Goal: Task Accomplishment & Management: Complete application form

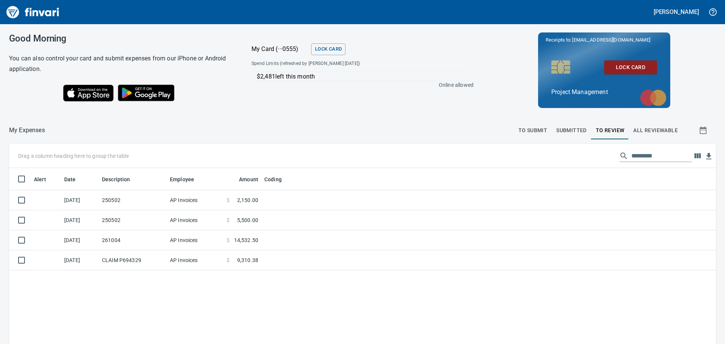
scroll to position [255, 695]
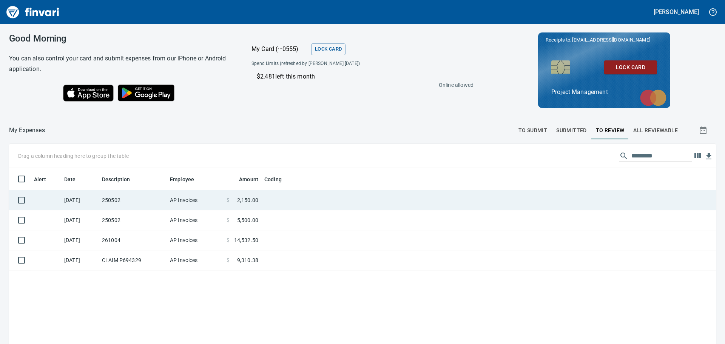
click at [294, 199] on td at bounding box center [355, 200] width 189 height 20
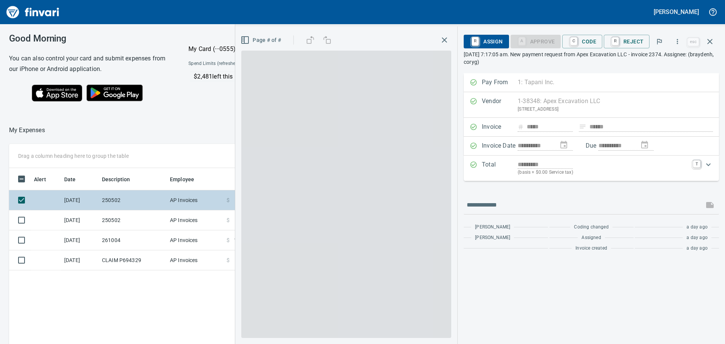
scroll to position [255, 507]
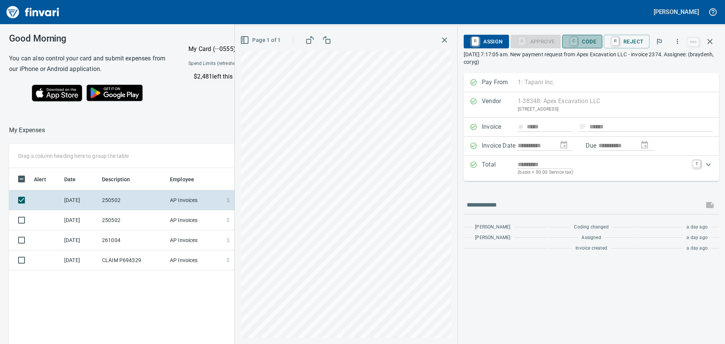
click at [588, 40] on span "C Code" at bounding box center [582, 41] width 28 height 13
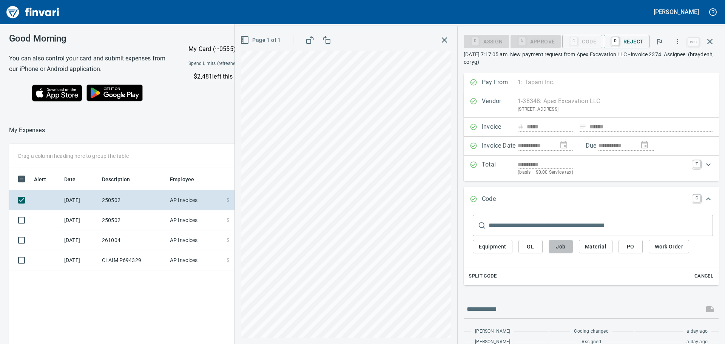
click at [561, 245] on span "Job" at bounding box center [561, 246] width 12 height 9
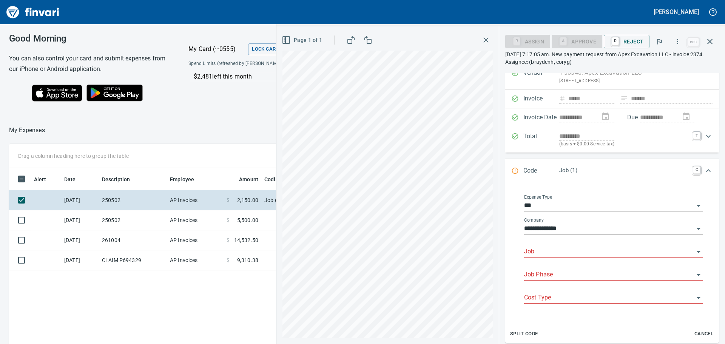
scroll to position [107, 0]
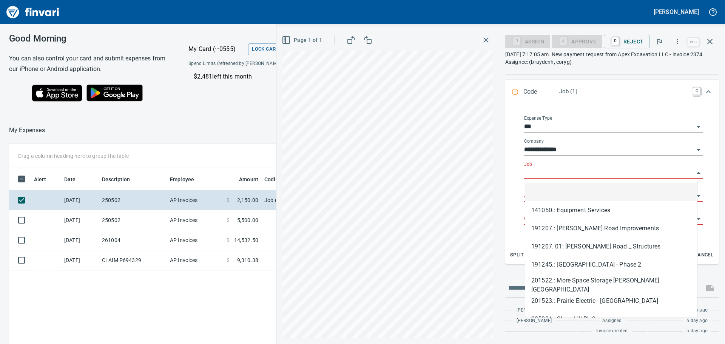
click at [562, 170] on input "Job" at bounding box center [609, 173] width 170 height 11
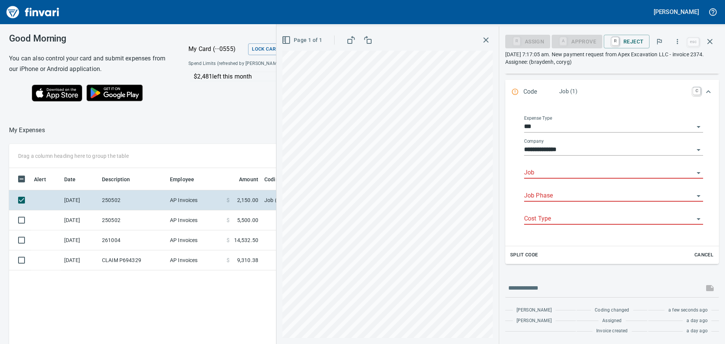
scroll to position [255, 507]
click at [554, 169] on input "Job" at bounding box center [609, 173] width 170 height 11
click at [571, 191] on li "261004.: [US_STATE] and [PERSON_NAME] Grading" at bounding box center [611, 192] width 172 height 18
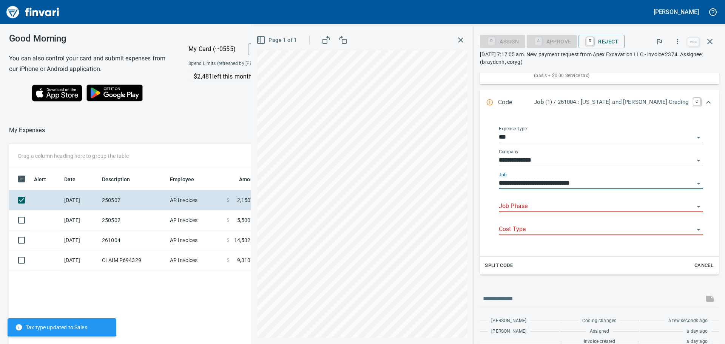
scroll to position [107, 0]
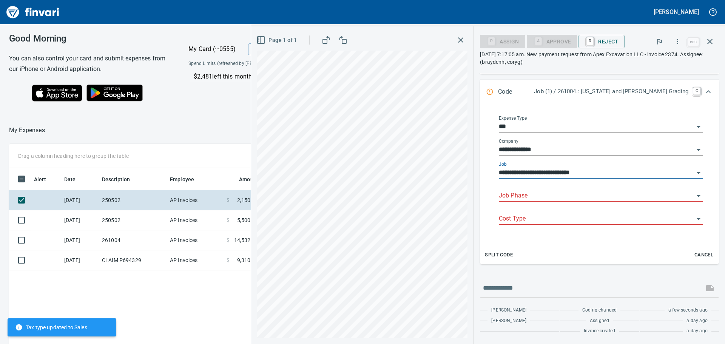
type input "**********"
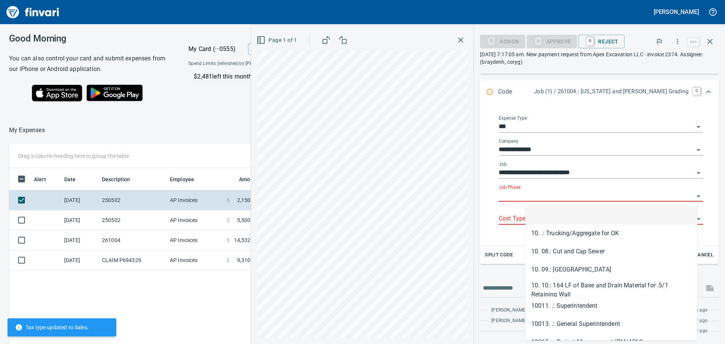
click at [561, 196] on input "Job Phase" at bounding box center [596, 196] width 195 height 11
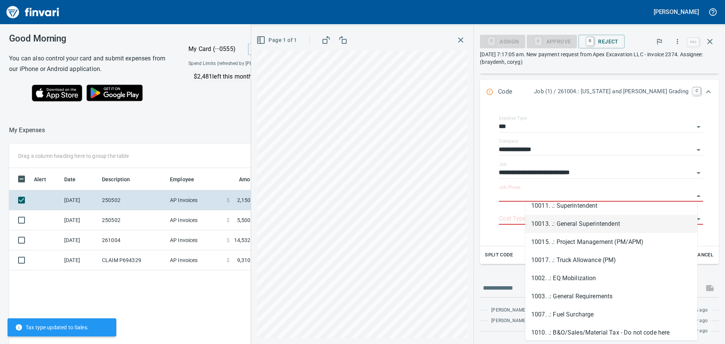
scroll to position [113, 0]
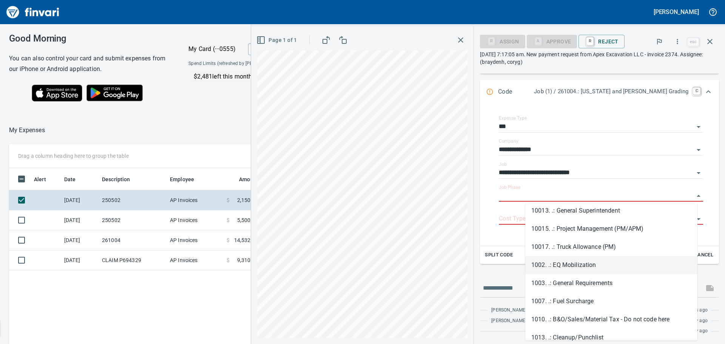
click at [579, 264] on li "1002. .: EQ Mobilization" at bounding box center [611, 265] width 172 height 18
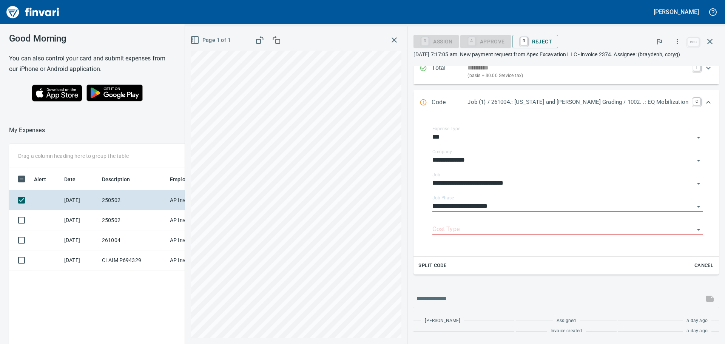
type input "**********"
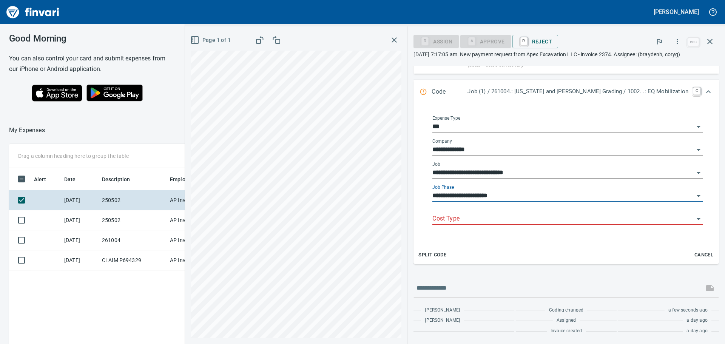
scroll to position [255, 507]
click at [504, 218] on input "Cost Type" at bounding box center [563, 219] width 262 height 11
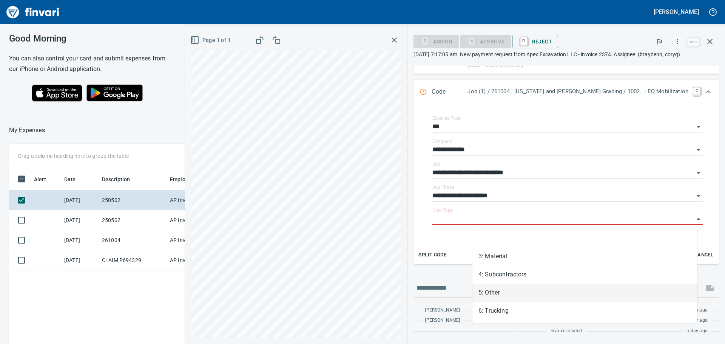
click at [498, 292] on li "5: Other" at bounding box center [584, 293] width 225 height 18
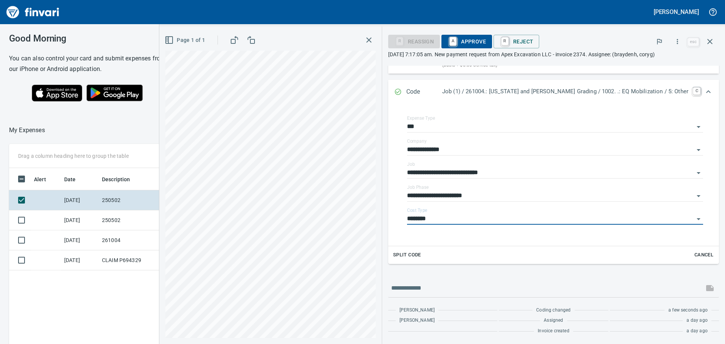
scroll to position [107, 0]
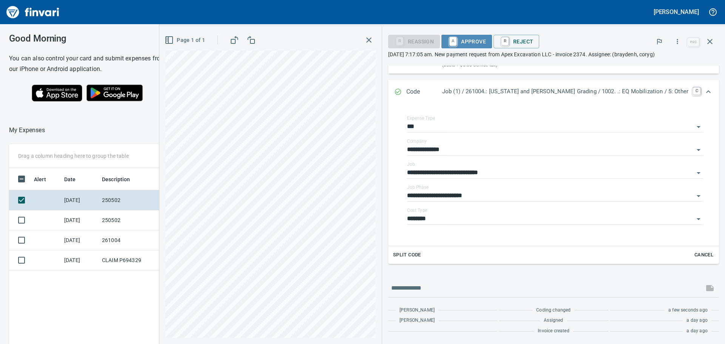
click at [486, 38] on span "A Approve" at bounding box center [466, 41] width 39 height 13
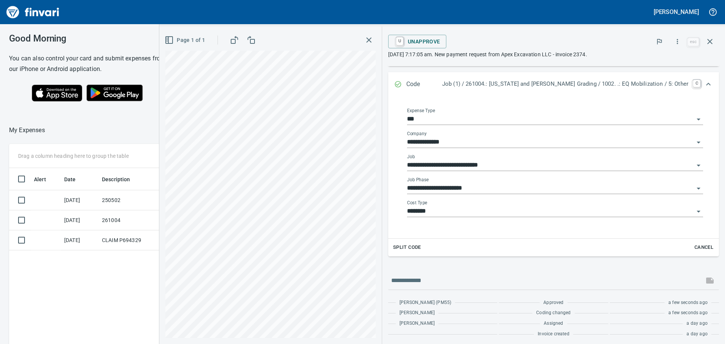
scroll to position [255, 507]
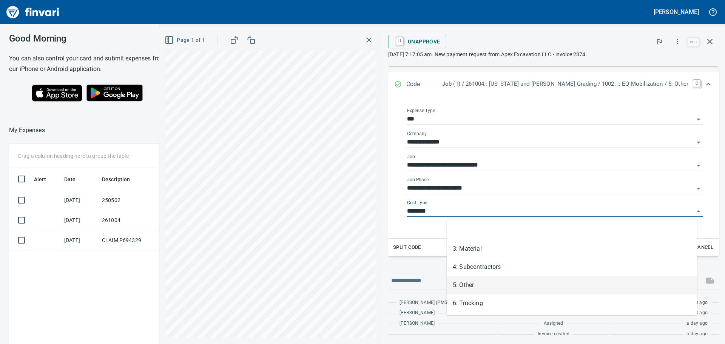
click at [493, 209] on input "********" at bounding box center [550, 211] width 287 height 11
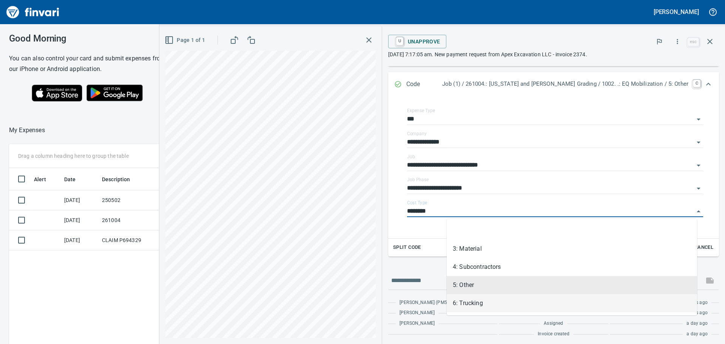
click at [483, 302] on li "6: Trucking" at bounding box center [572, 303] width 250 height 18
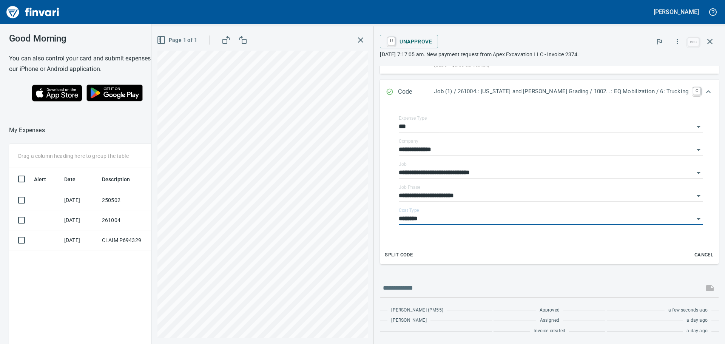
type input "**********"
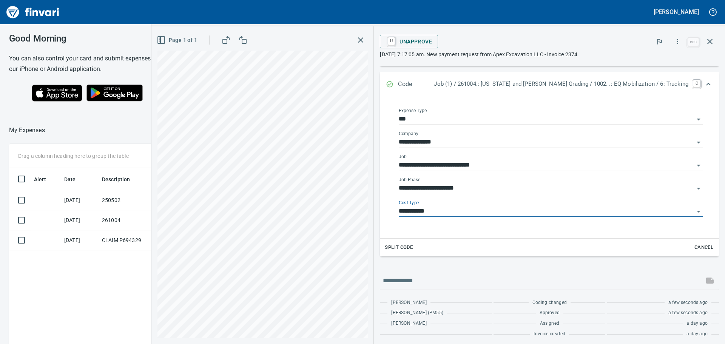
click at [578, 182] on div "**********" at bounding box center [551, 185] width 304 height 17
click at [558, 231] on div "**********" at bounding box center [551, 167] width 316 height 130
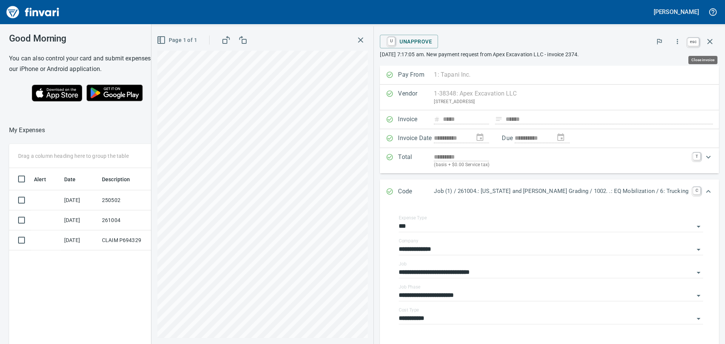
click at [709, 39] on icon "button" at bounding box center [709, 41] width 9 height 9
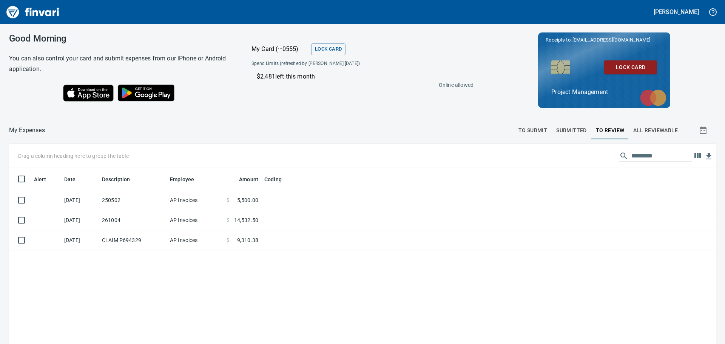
scroll to position [1, 1]
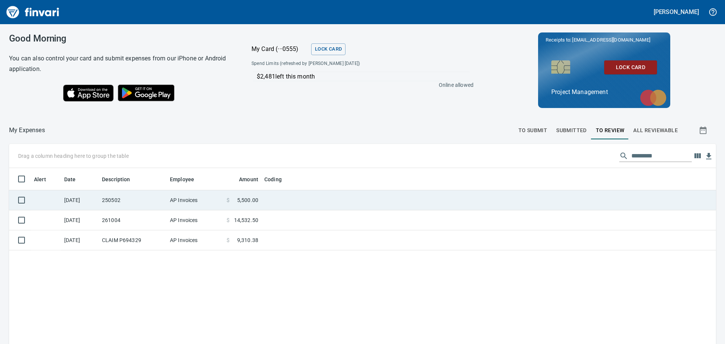
click at [284, 196] on td at bounding box center [355, 200] width 189 height 20
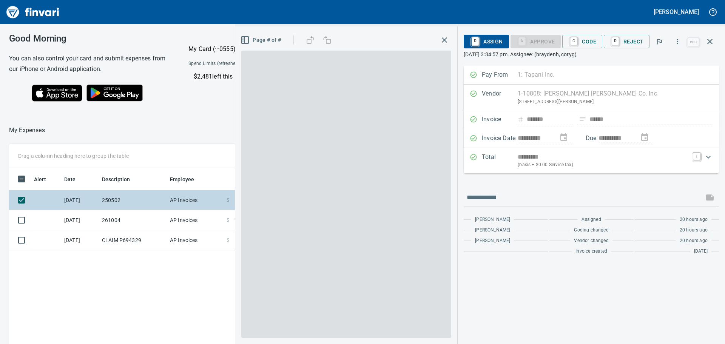
scroll to position [255, 507]
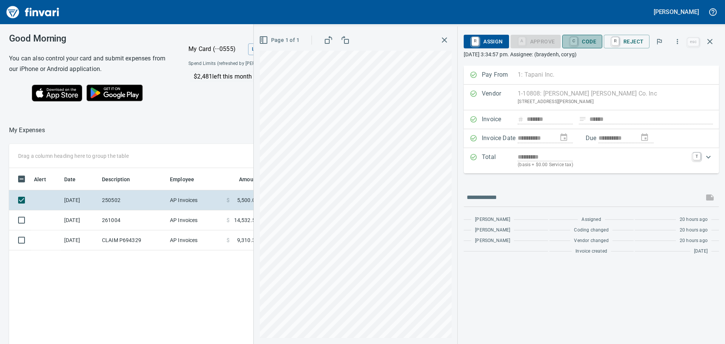
click at [588, 41] on span "C Code" at bounding box center [582, 41] width 28 height 13
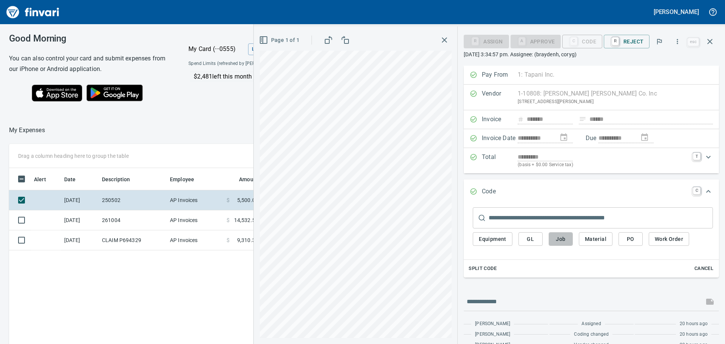
click at [561, 237] on span "Job" at bounding box center [561, 238] width 12 height 9
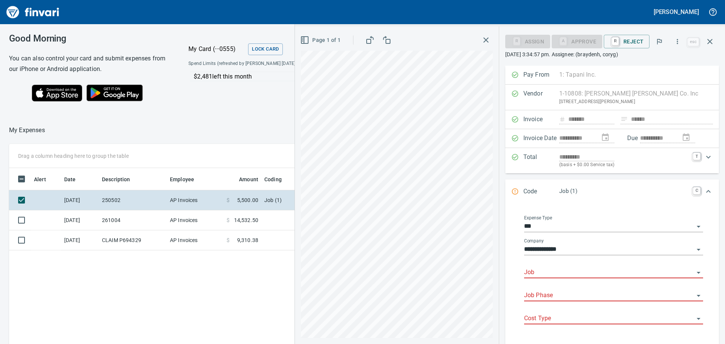
click at [556, 273] on input "Job" at bounding box center [609, 272] width 170 height 11
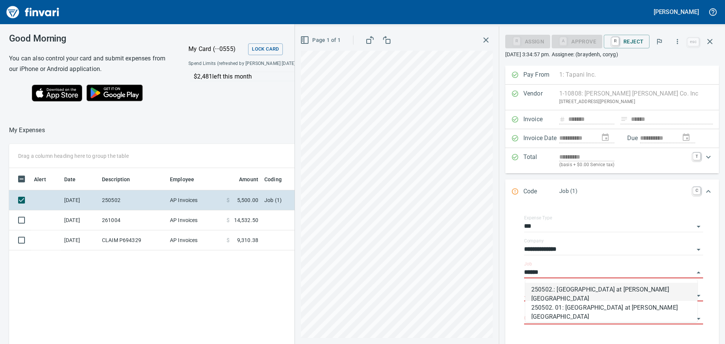
click at [571, 291] on li "250502.: [GEOGRAPHIC_DATA] at [PERSON_NAME][GEOGRAPHIC_DATA]" at bounding box center [611, 292] width 172 height 18
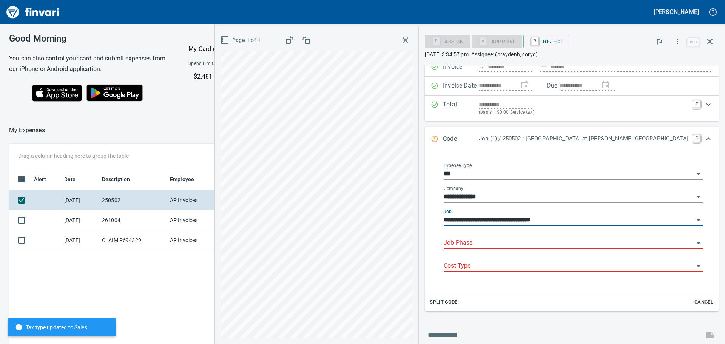
scroll to position [76, 0]
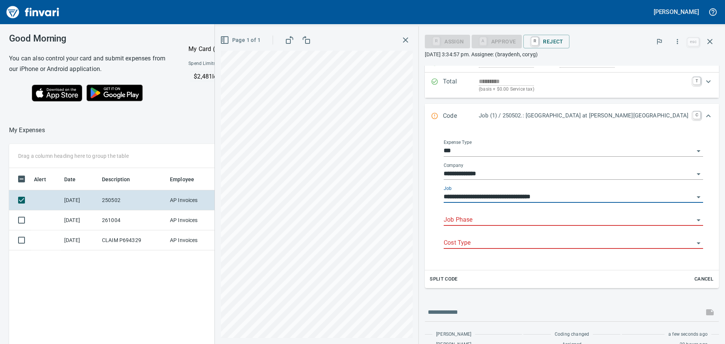
type input "**********"
click at [567, 219] on input "Job Phase" at bounding box center [569, 220] width 250 height 11
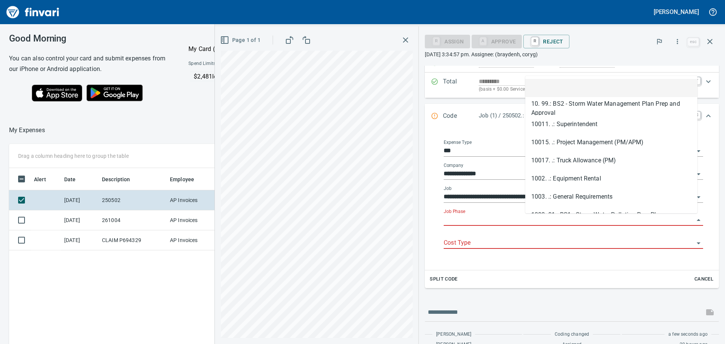
scroll to position [255, 507]
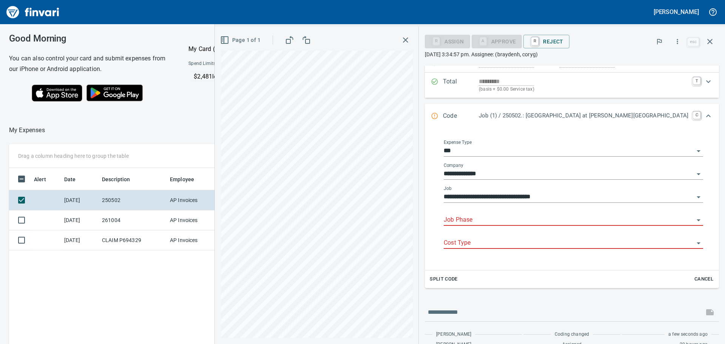
click at [569, 219] on input "Job Phase" at bounding box center [569, 220] width 250 height 11
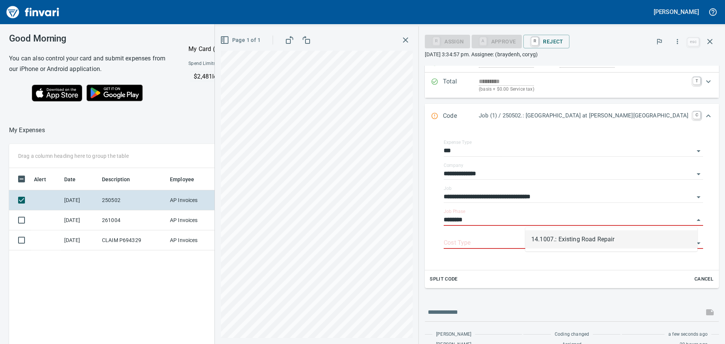
click at [573, 236] on li "14.1007.: Existing Road Repair" at bounding box center [611, 239] width 172 height 18
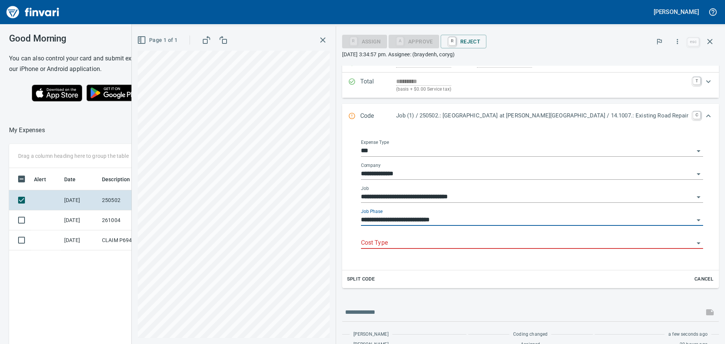
type input "**********"
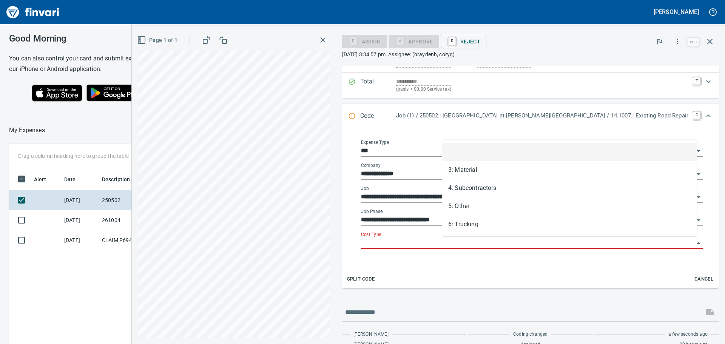
click at [516, 242] on input "Cost Type" at bounding box center [527, 243] width 333 height 11
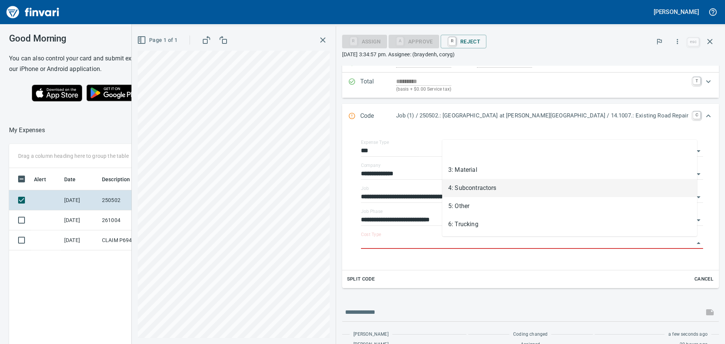
click at [491, 183] on li "4: Subcontractors" at bounding box center [569, 188] width 255 height 18
type input "**********"
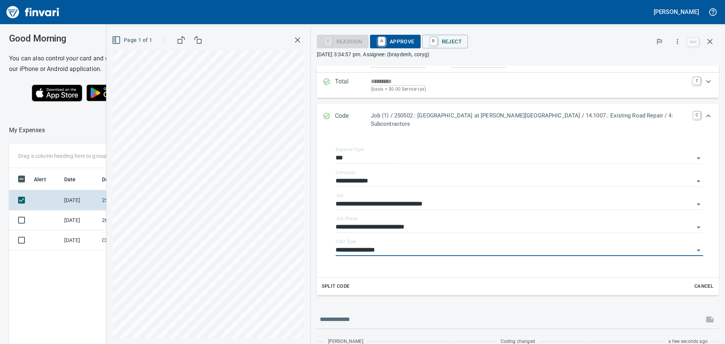
click at [415, 35] on span "A Approve" at bounding box center [395, 41] width 39 height 13
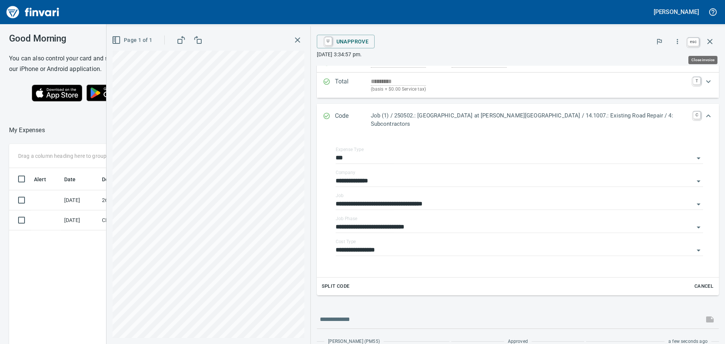
click at [709, 39] on icon "button" at bounding box center [709, 41] width 9 height 9
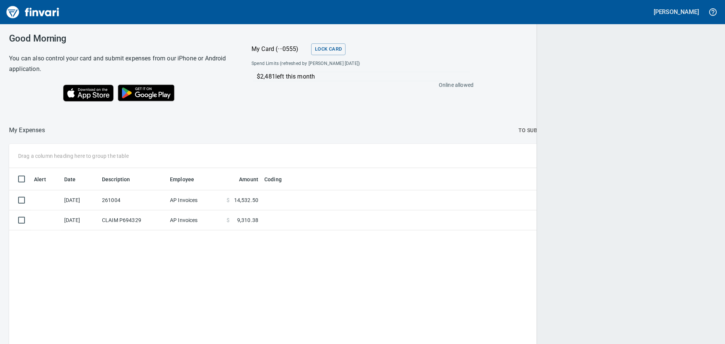
scroll to position [255, 694]
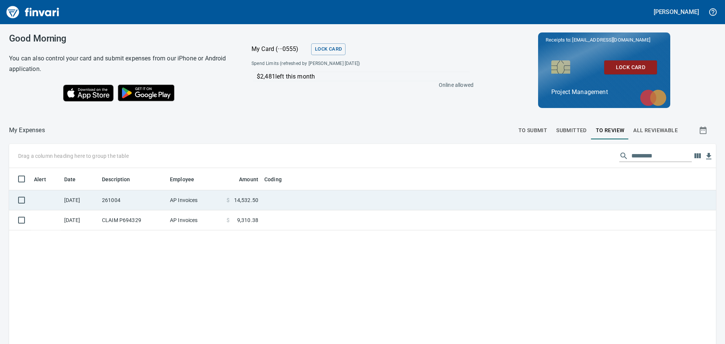
click at [314, 198] on td at bounding box center [355, 200] width 189 height 20
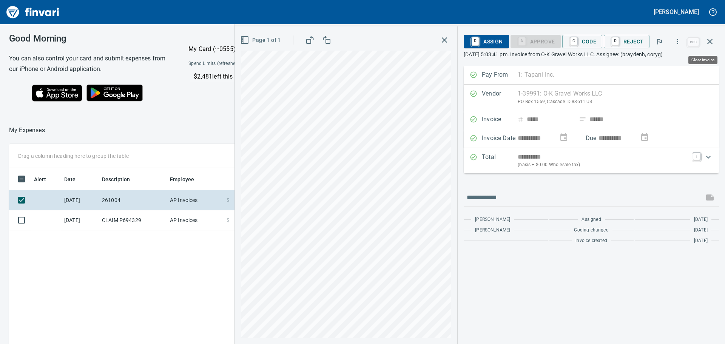
scroll to position [255, 507]
click at [677, 41] on icon "button" at bounding box center [677, 42] width 8 height 8
click at [662, 63] on span "Download" at bounding box center [676, 63] width 72 height 9
click at [203, 283] on div "Alert Date Description Employee Amount Coding [DATE] 261004 AP Invoices $ 14,53…" at bounding box center [268, 298] width 518 height 261
click at [709, 38] on icon "button" at bounding box center [709, 41] width 9 height 9
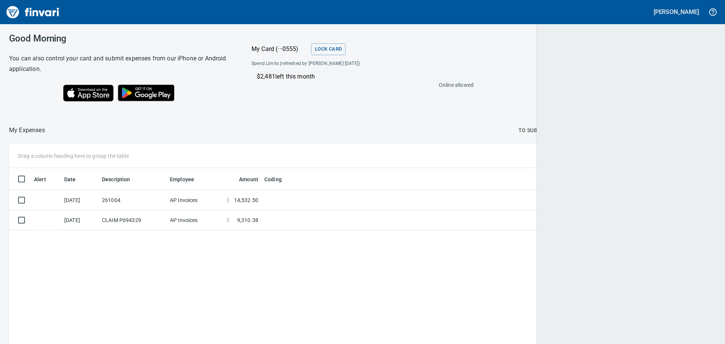
scroll to position [255, 694]
